Goal: Connect with others: Connect with others

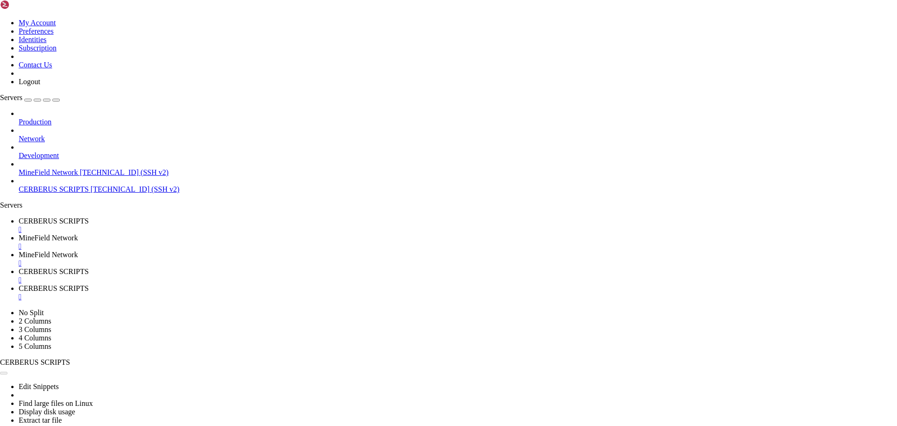
click at [280, 242] on div "" at bounding box center [458, 246] width 878 height 8
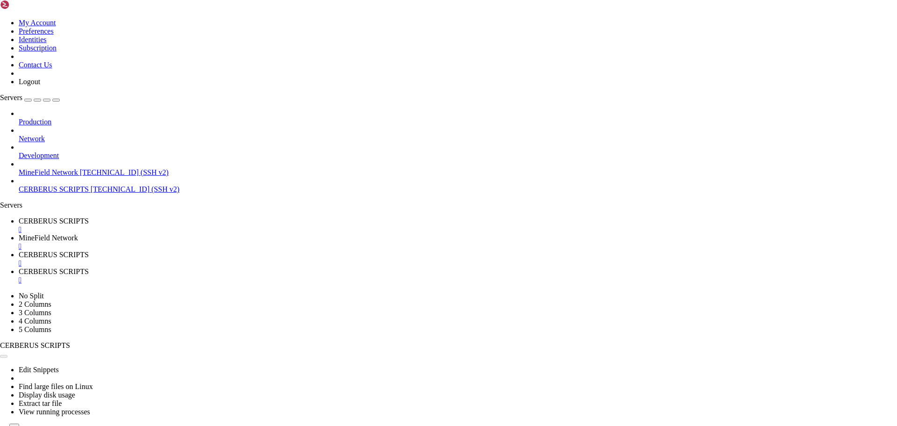
click at [280, 242] on div "" at bounding box center [458, 246] width 878 height 8
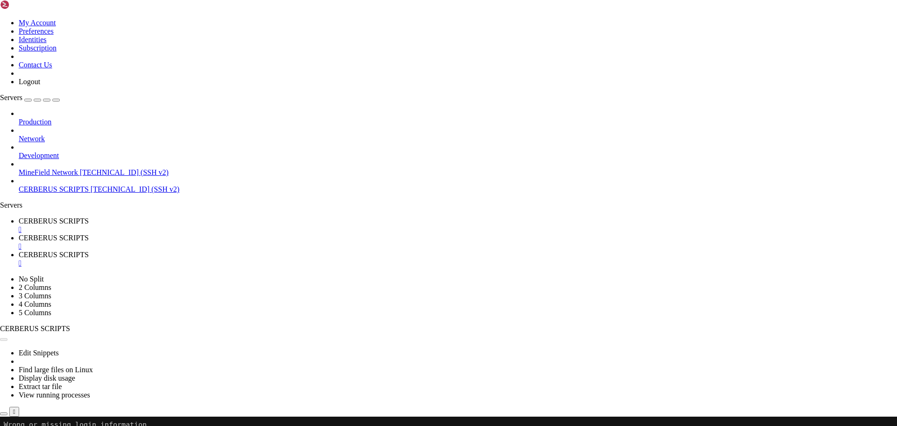
click at [280, 242] on div "" at bounding box center [458, 246] width 878 height 8
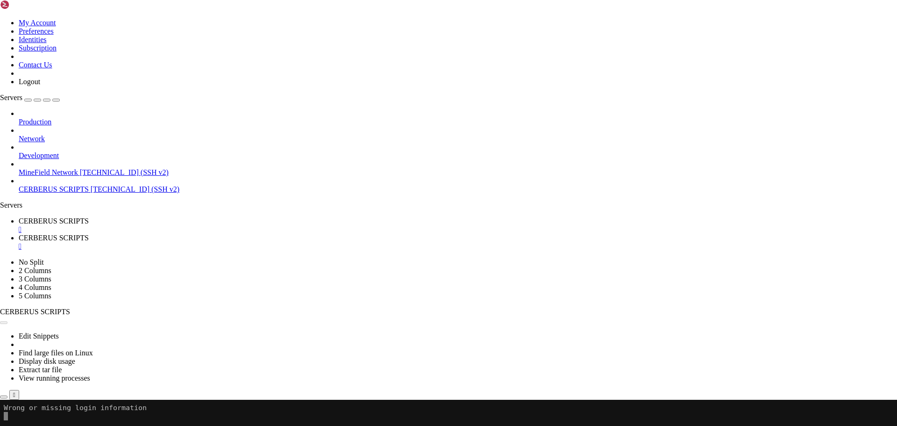
click at [280, 242] on div "" at bounding box center [458, 246] width 878 height 8
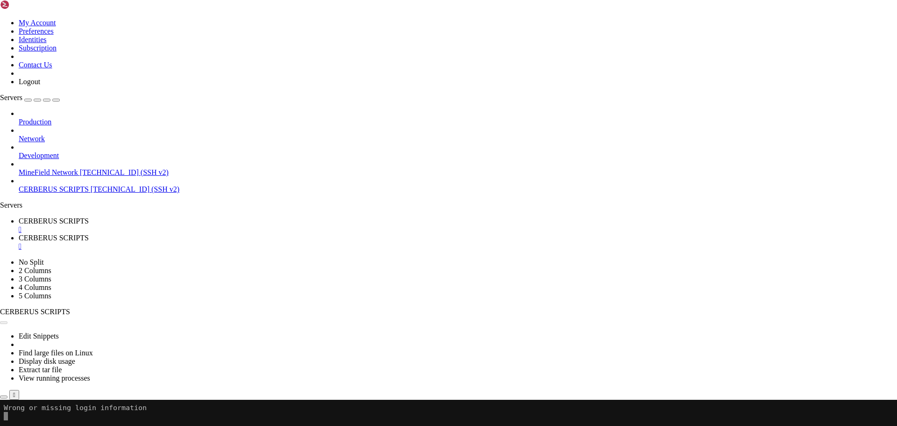
click at [196, 217] on link "CERBERUS SCRIPTS " at bounding box center [458, 225] width 878 height 17
click at [196, 225] on div "" at bounding box center [458, 229] width 878 height 8
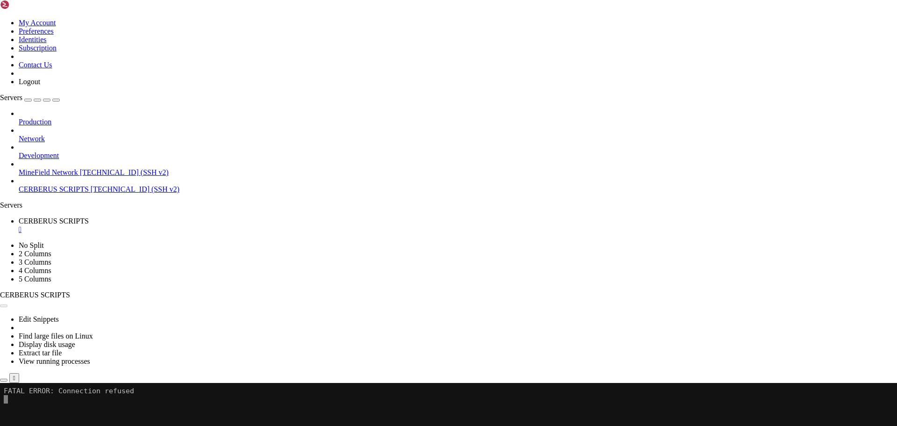
click at [195, 225] on div "" at bounding box center [458, 229] width 878 height 8
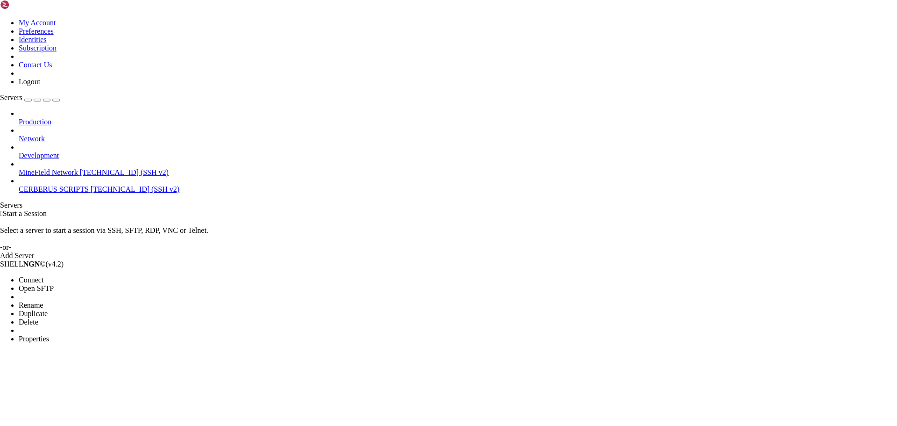
click at [60, 276] on li "Connect" at bounding box center [61, 280] width 85 height 8
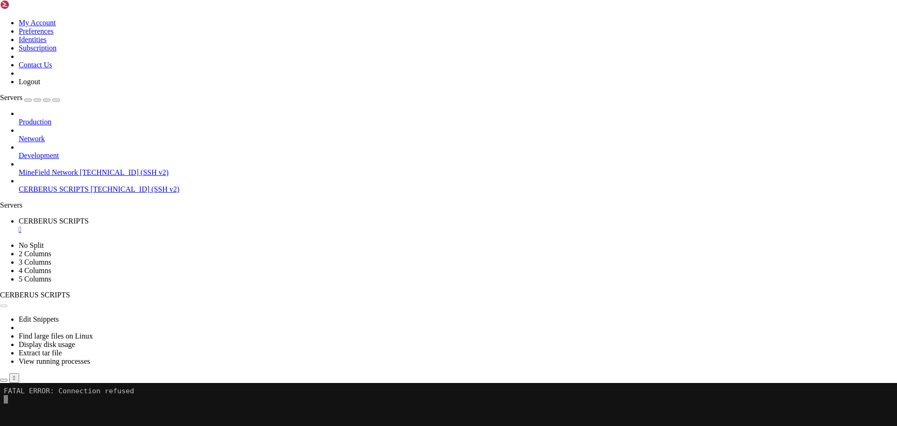
click at [37, 409] on button "Reconnect" at bounding box center [18, 414] width 37 height 10
